Goal: Task Accomplishment & Management: Manage account settings

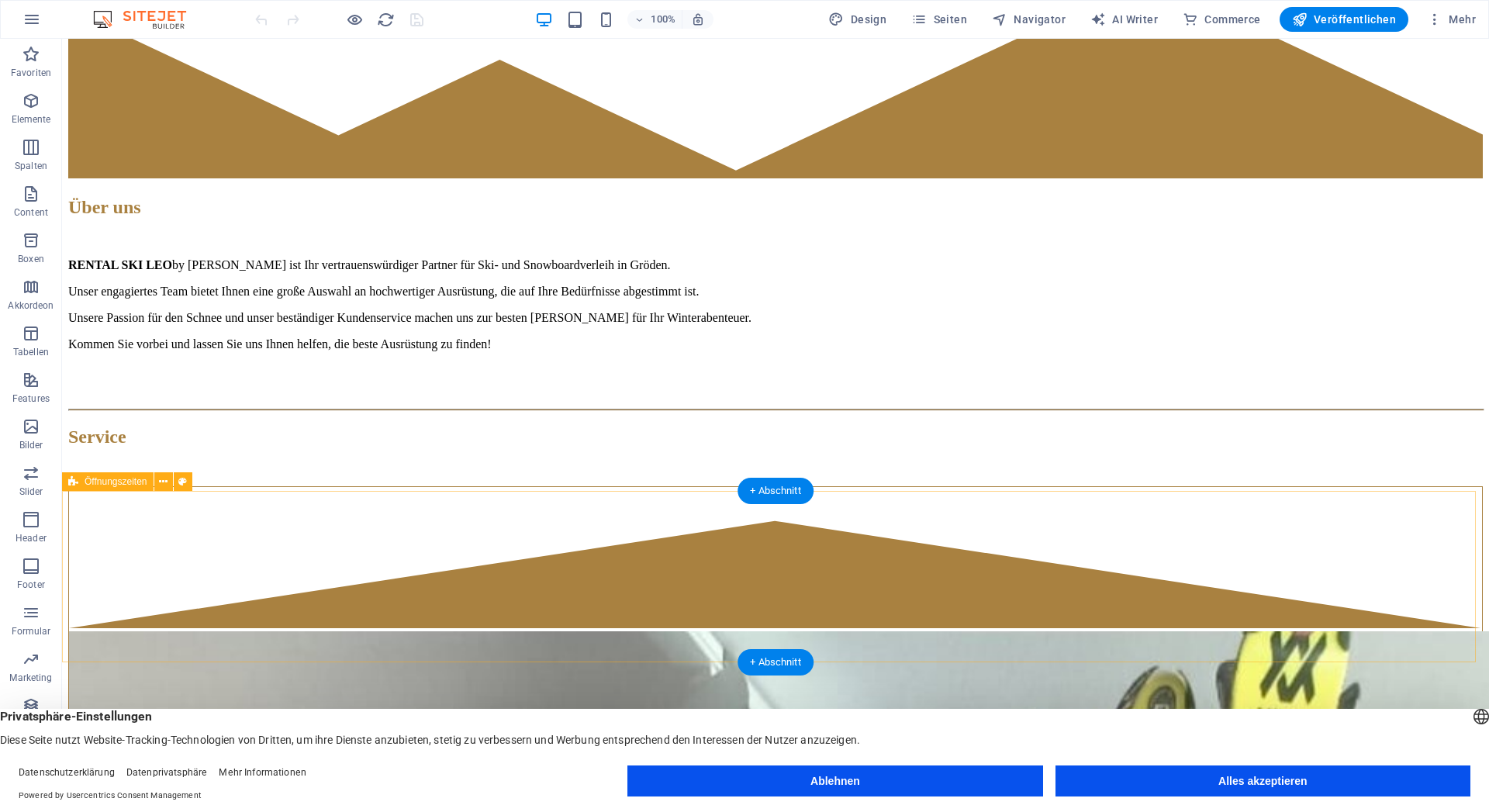
scroll to position [3650, 0]
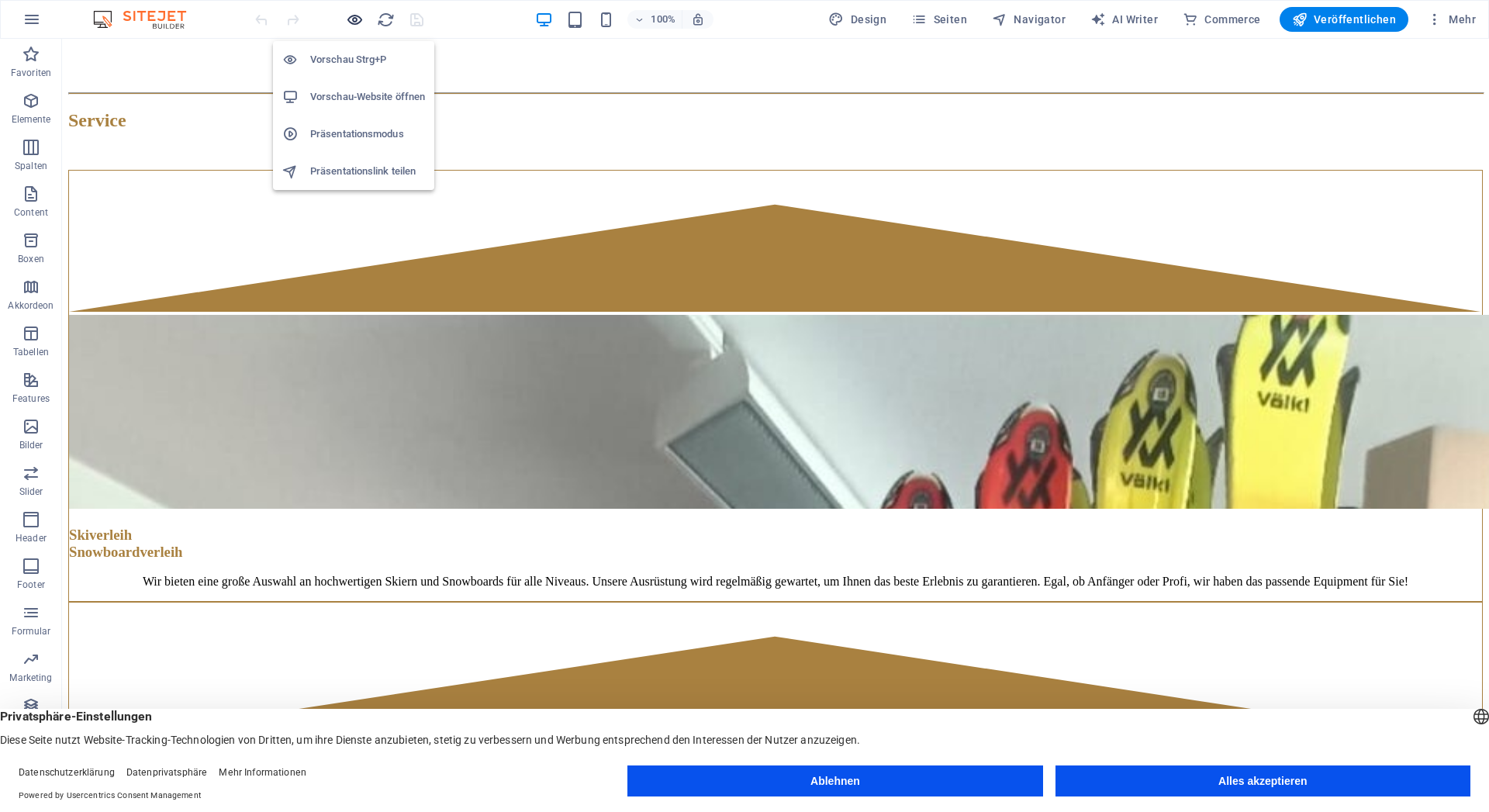
click at [355, 15] on icon "button" at bounding box center [355, 20] width 18 height 18
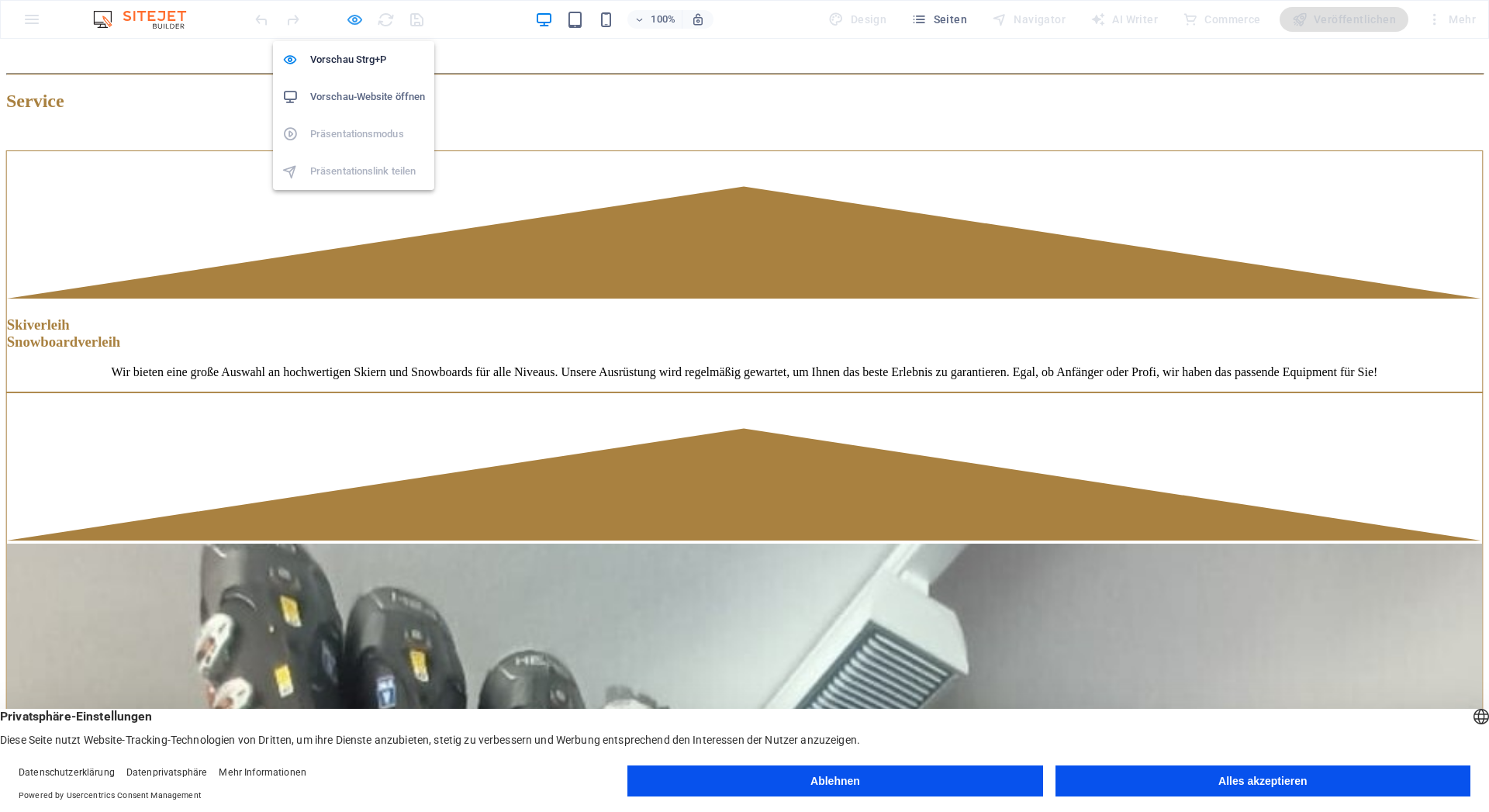
scroll to position [3383, 0]
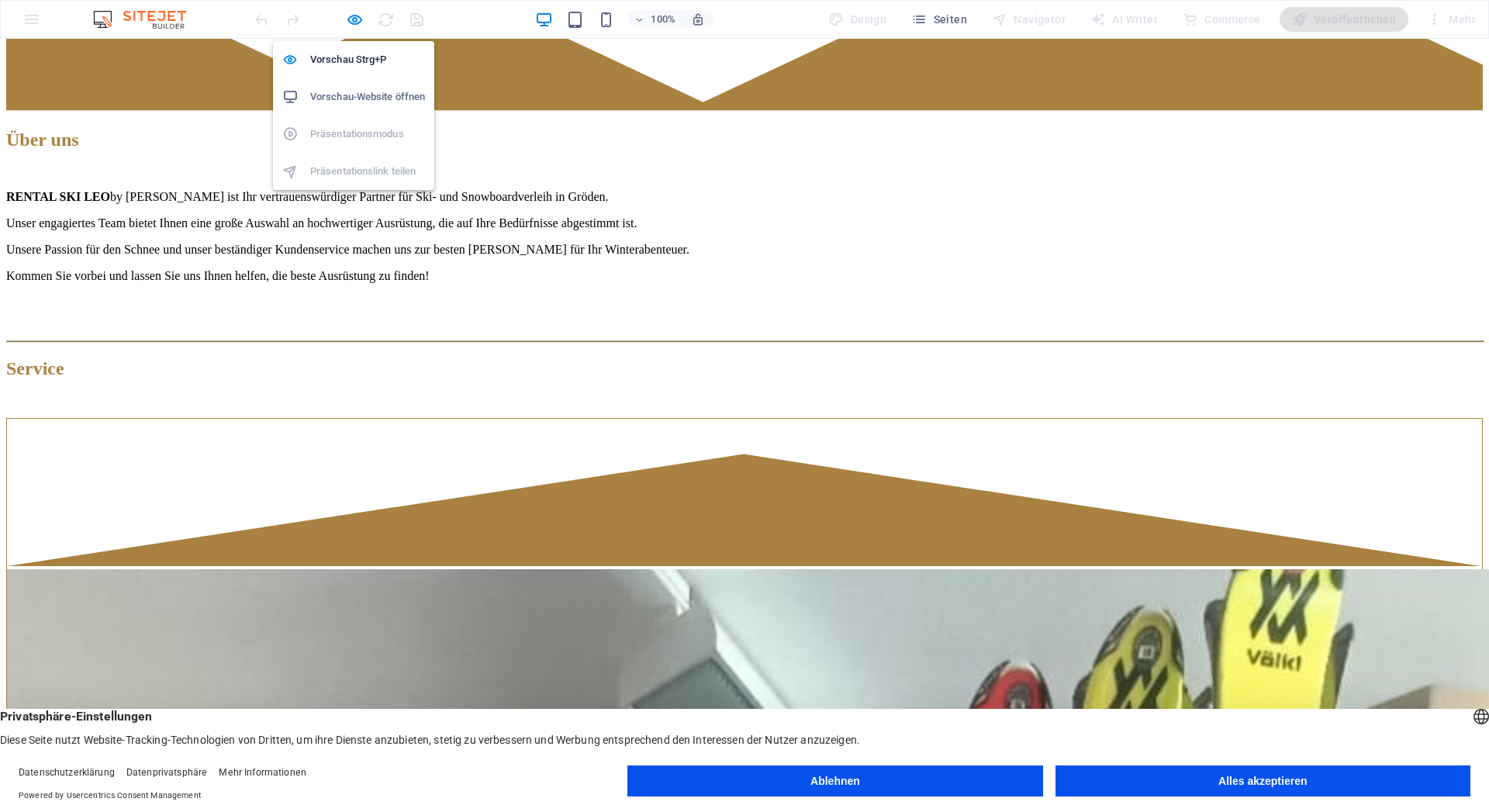
click at [341, 96] on h6 "Vorschau-Website öffnen" at bounding box center [367, 97] width 114 height 19
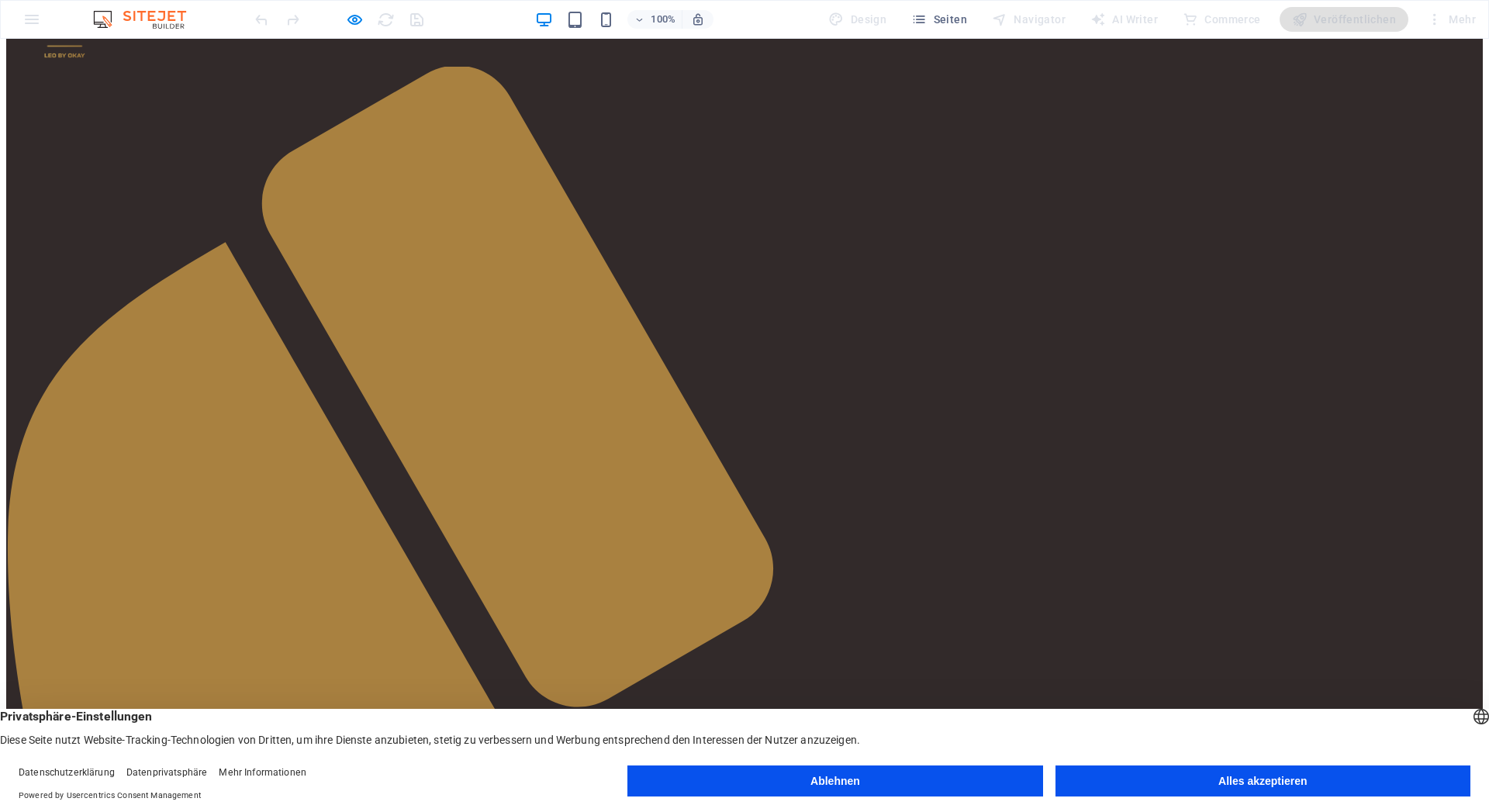
scroll to position [0, 0]
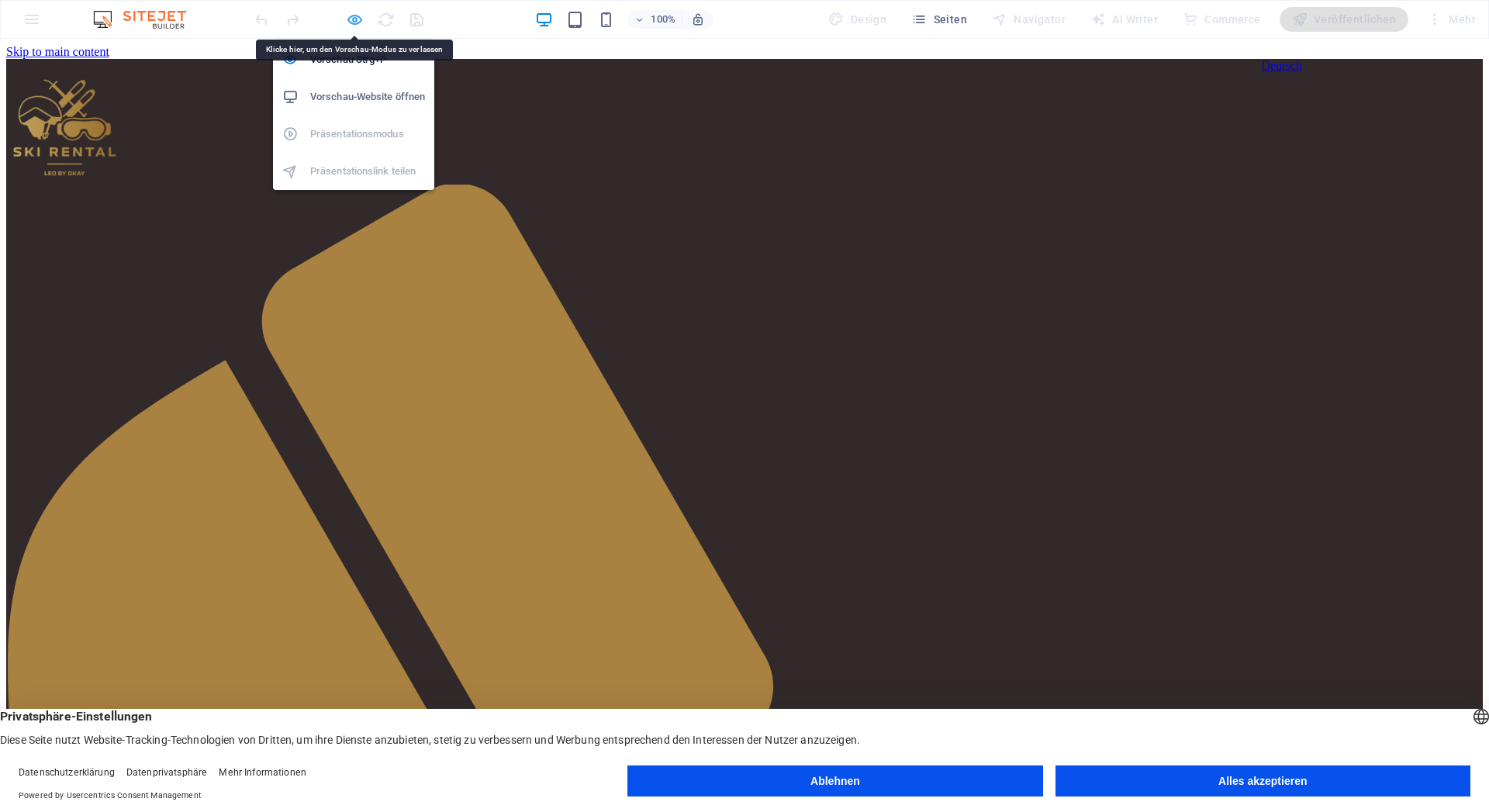
click at [352, 21] on icon "button" at bounding box center [355, 20] width 18 height 18
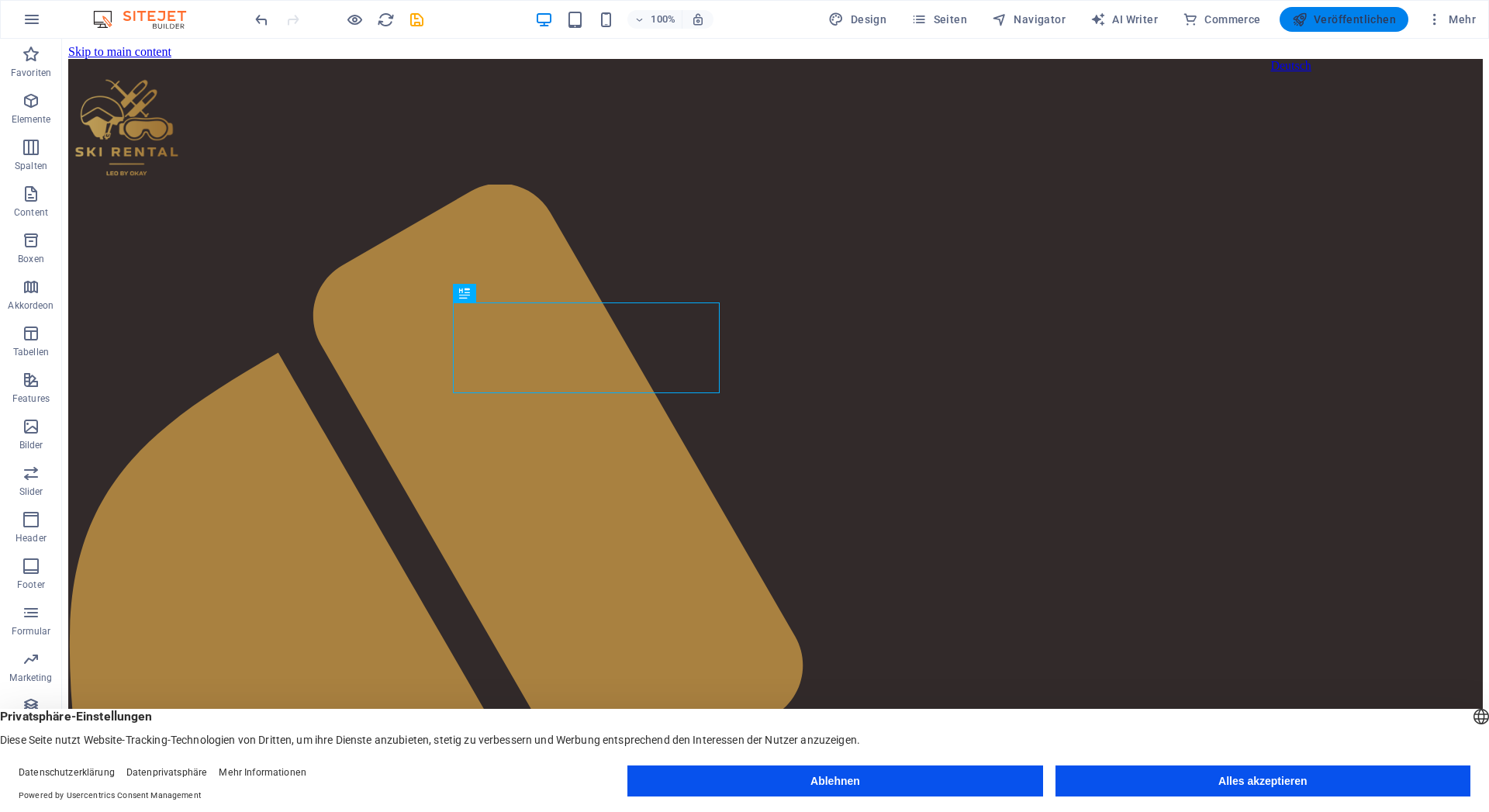
click at [1335, 16] on span "Veröffentlichen" at bounding box center [1344, 19] width 104 height 15
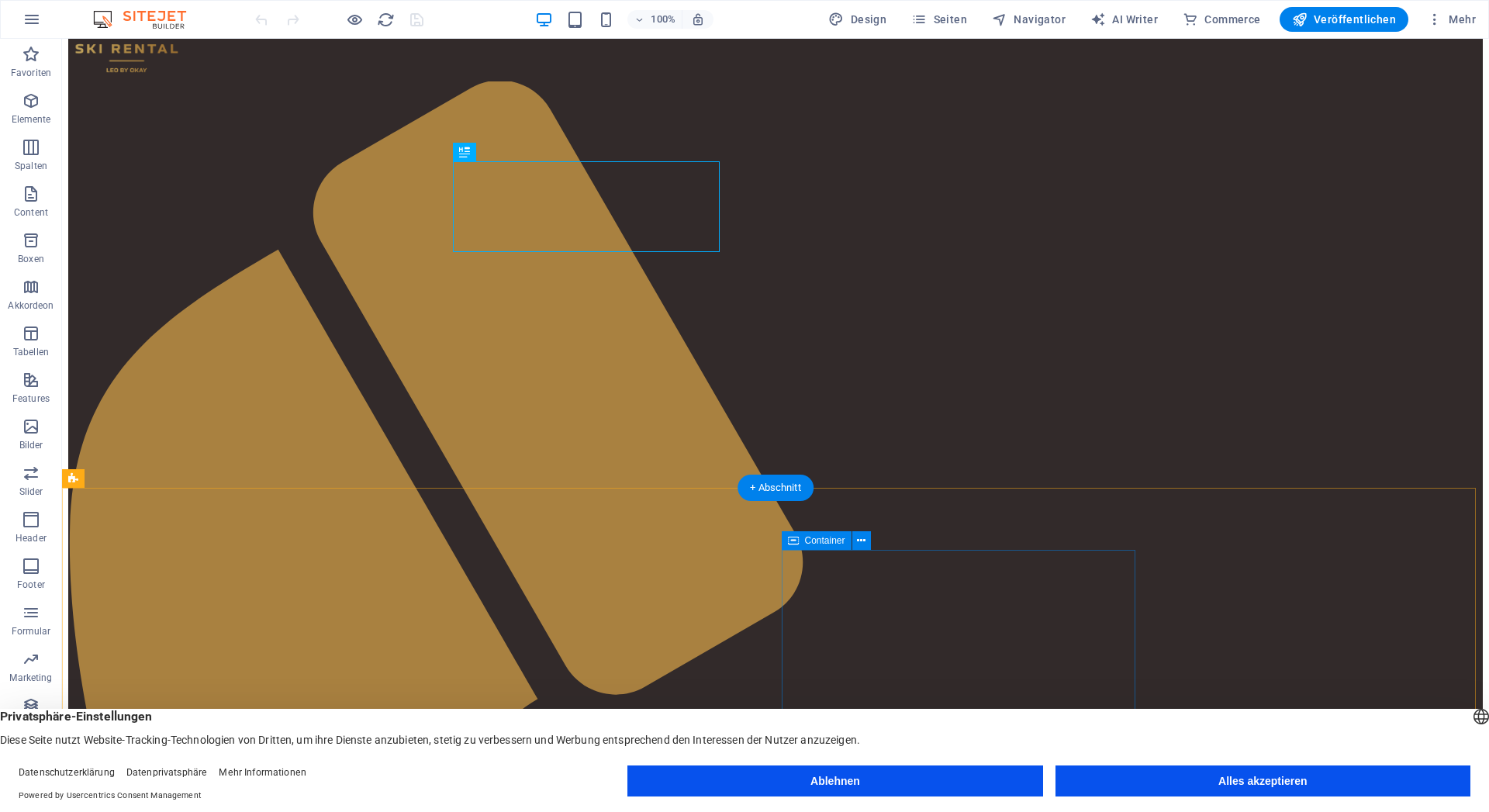
scroll to position [79, 0]
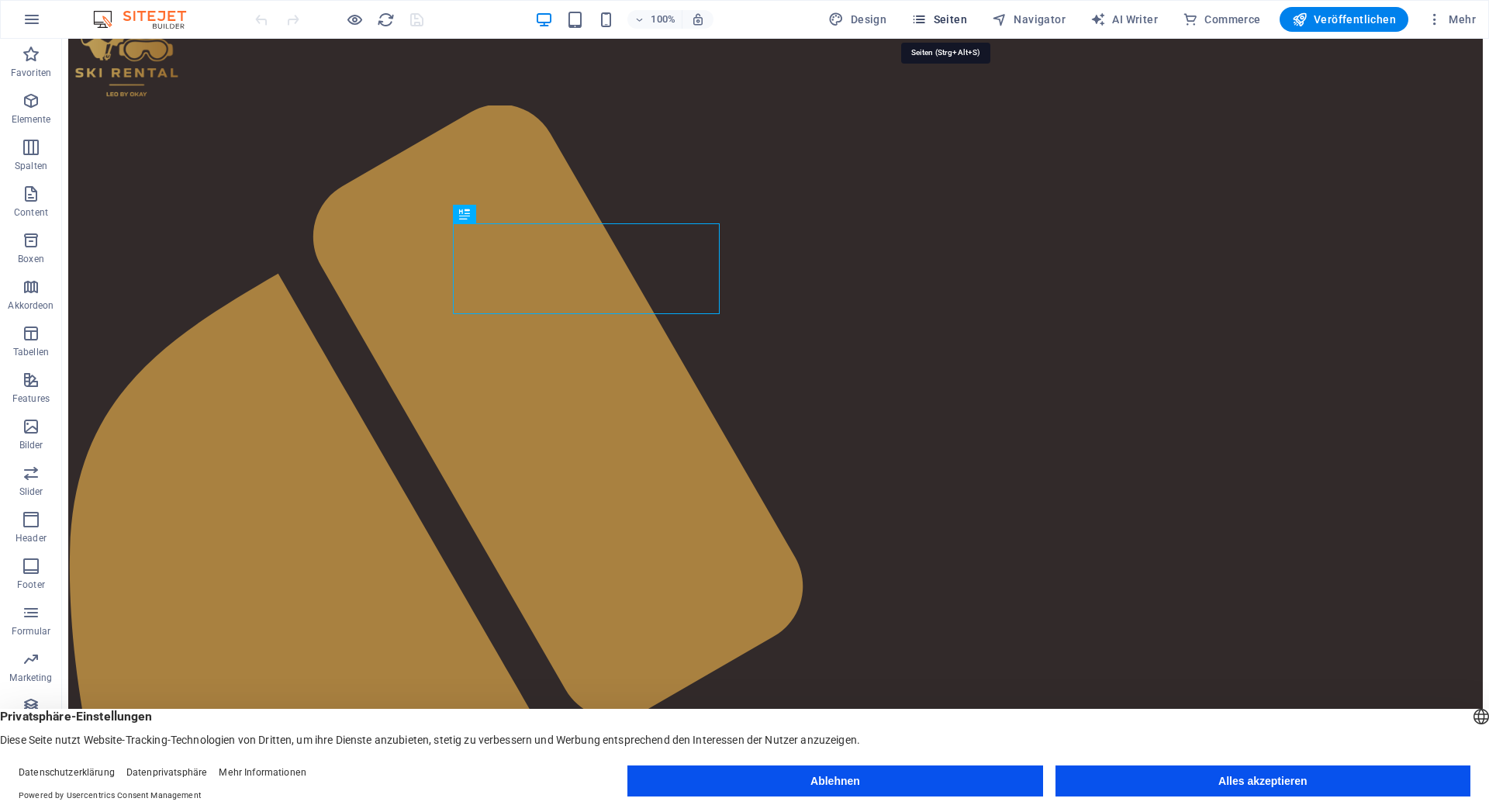
click at [939, 16] on span "Seiten" at bounding box center [939, 19] width 56 height 15
click at [944, 18] on span "Seiten" at bounding box center [939, 19] width 56 height 15
click at [955, 17] on span "Seiten" at bounding box center [939, 19] width 56 height 15
click at [952, 19] on span "Seiten" at bounding box center [939, 19] width 56 height 15
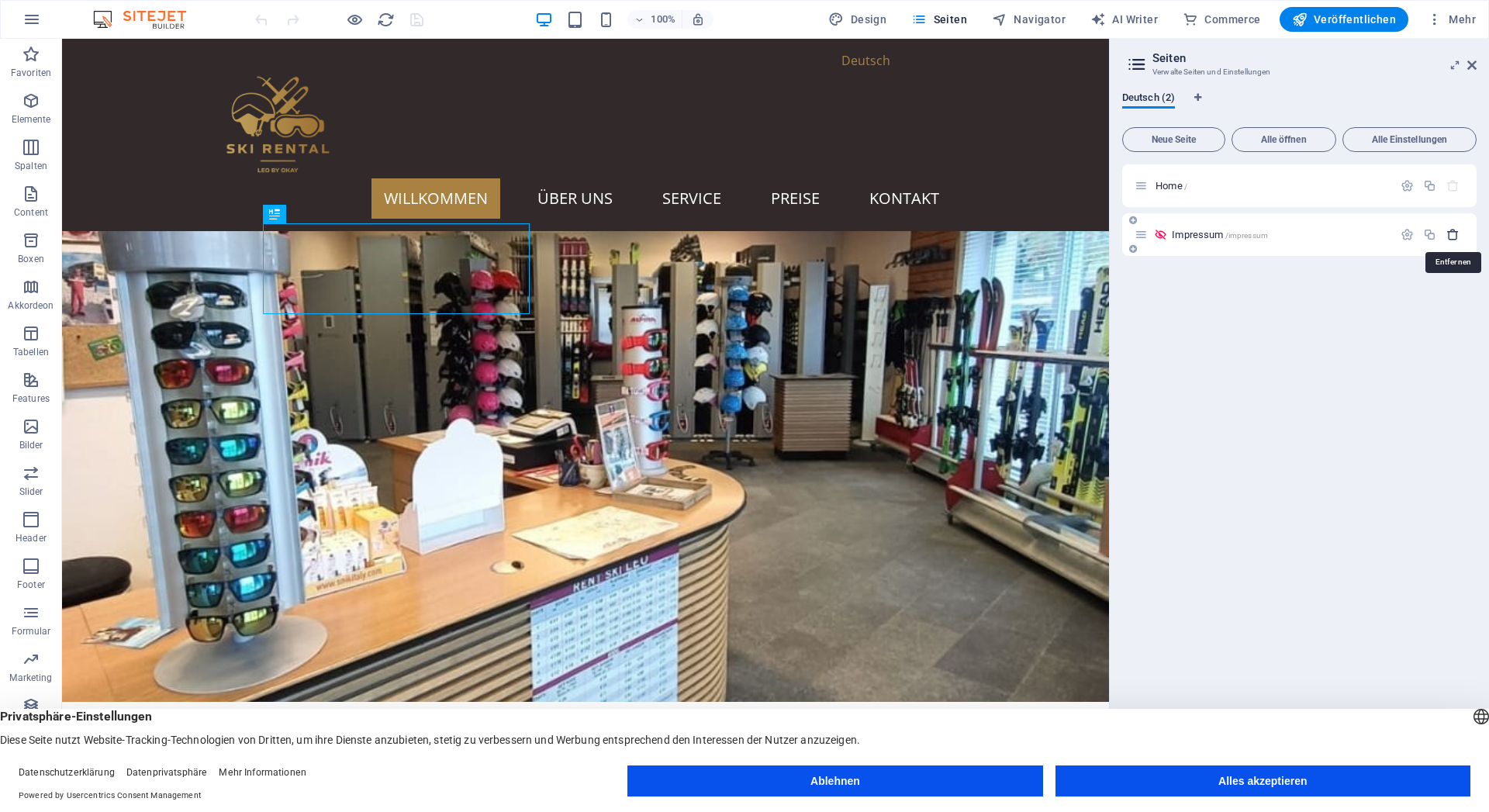
click at [1451, 236] on icon "button" at bounding box center [1453, 234] width 13 height 13
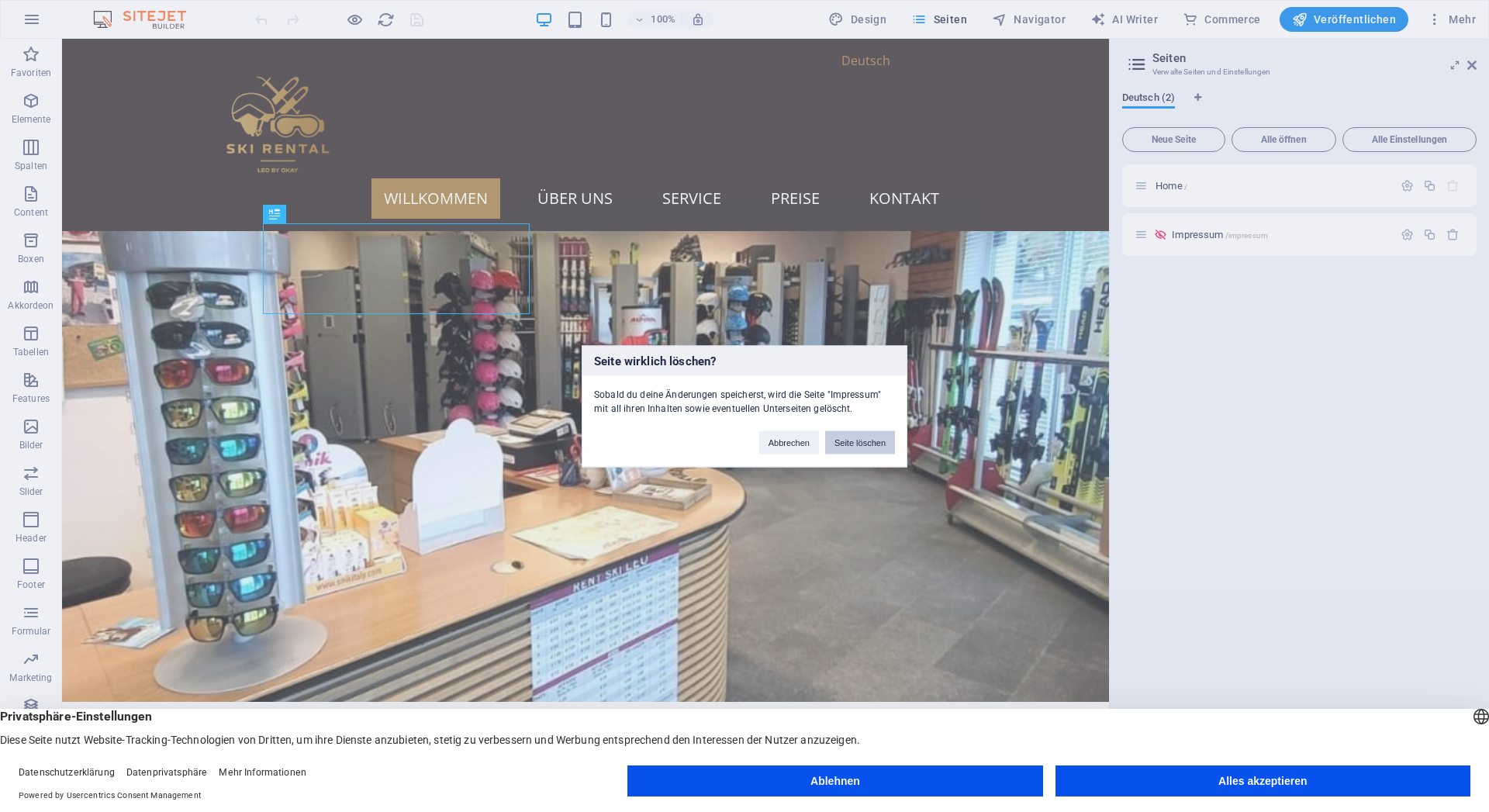
click at [852, 441] on button "Seite löschen" at bounding box center [860, 441] width 70 height 23
